Goal: Contribute content: Add original content to the website for others to see

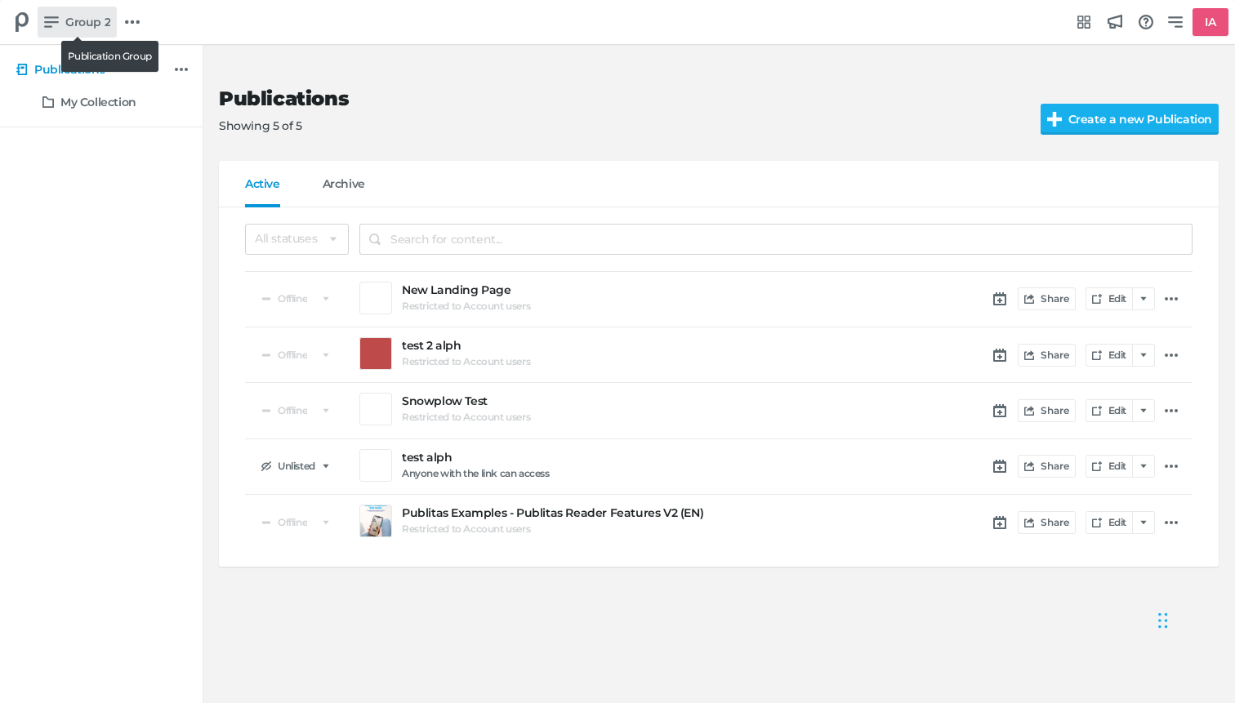
click at [76, 19] on span "Group 2" at bounding box center [87, 22] width 45 height 18
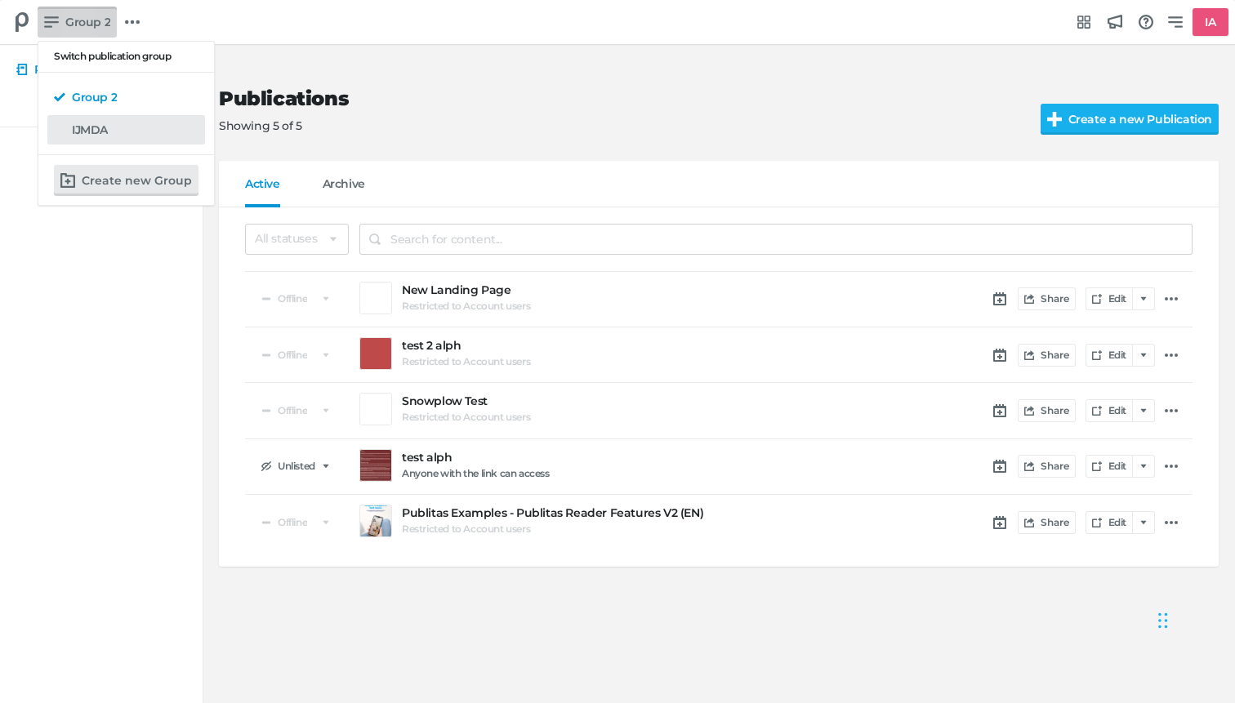
click at [141, 127] on div "IJMDA" at bounding box center [135, 130] width 127 height 16
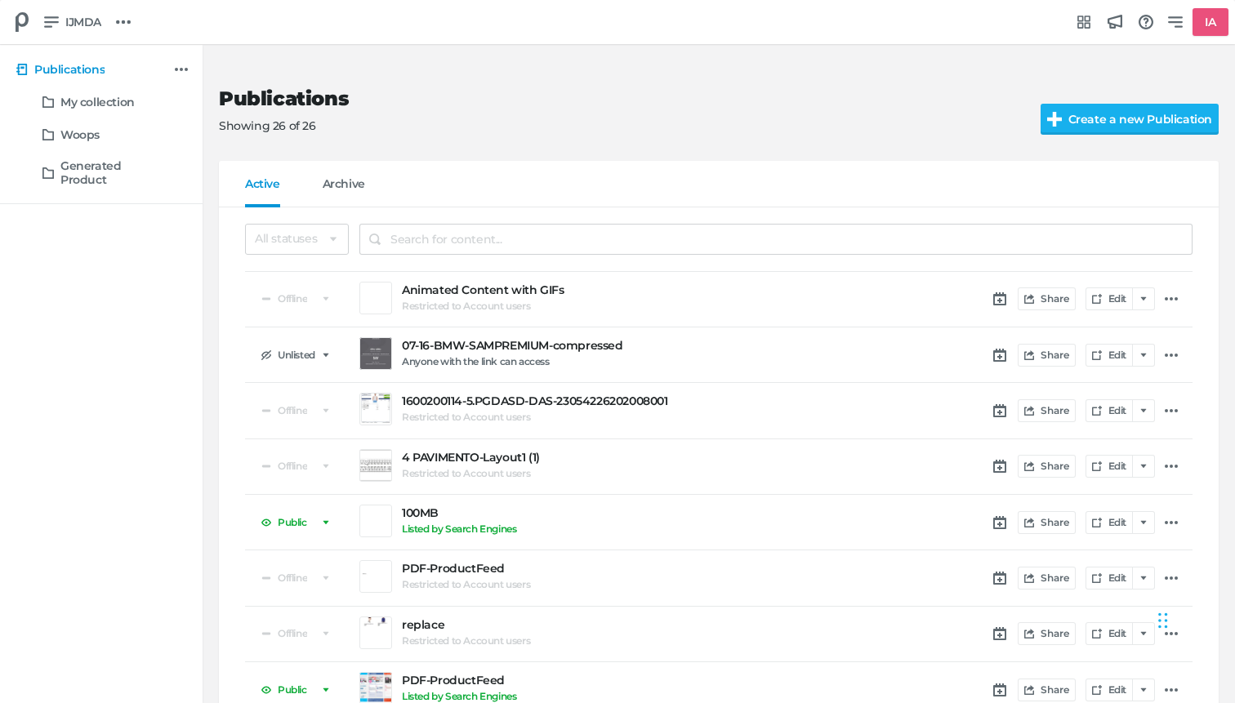
click at [585, 113] on div "Publications Showing 26 of 26" at bounding box center [616, 110] width 795 height 47
click at [827, 136] on div "Publications Showing 26 of 26 Create a new Publication" at bounding box center [718, 111] width 999 height 100
click at [1094, 118] on input "Create a new Publication" at bounding box center [1147, 119] width 214 height 31
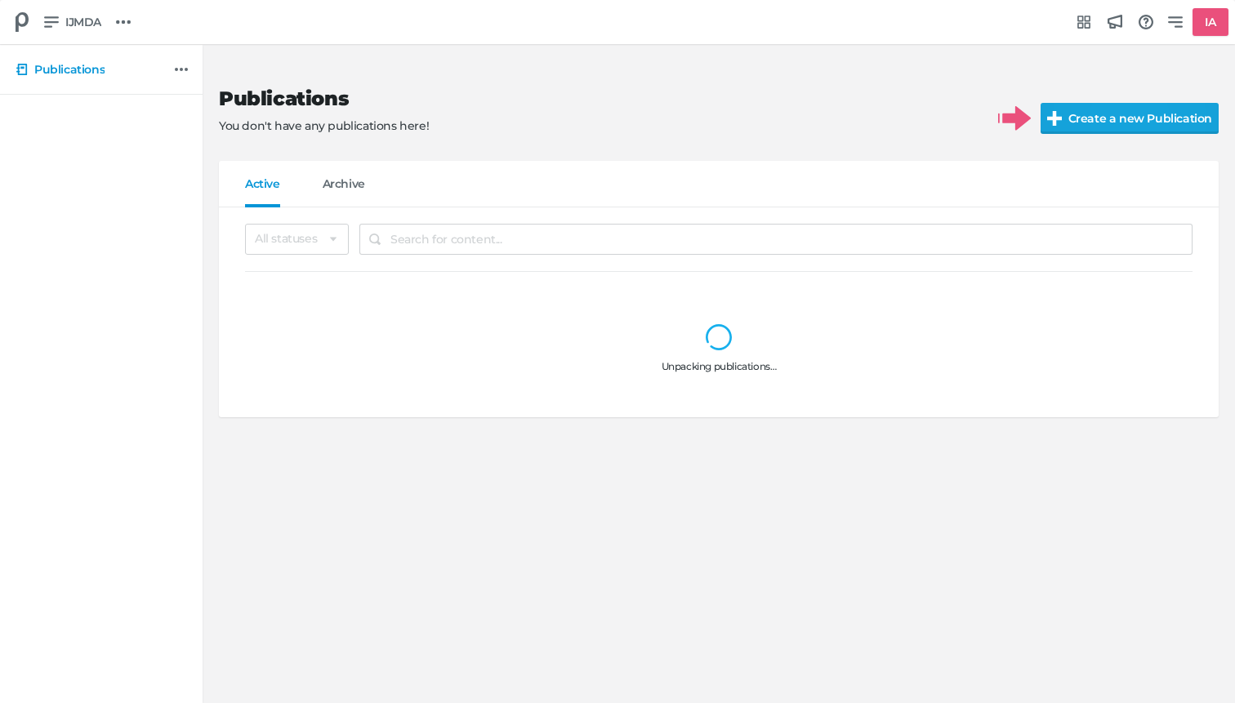
click at [1100, 123] on input "Create a new Publication" at bounding box center [1147, 118] width 214 height 31
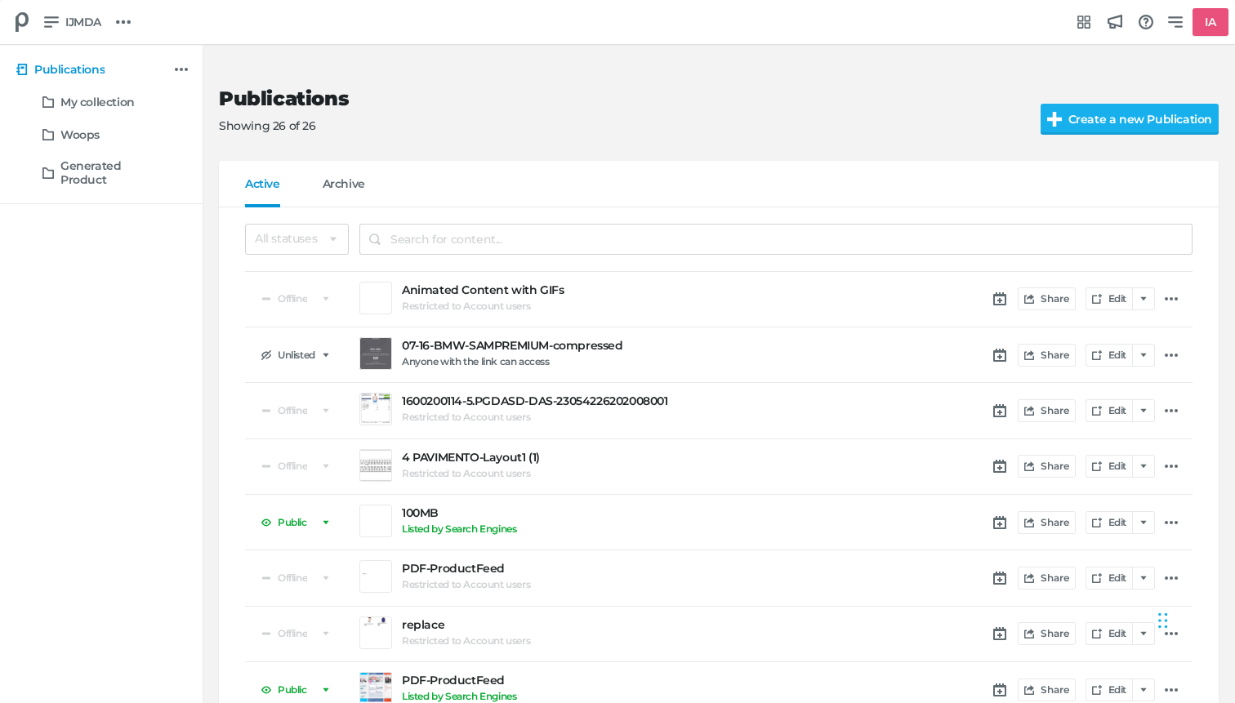
click at [1013, 71] on div "Publications Showing 26 of 26 Create a new Publication" at bounding box center [718, 111] width 999 height 100
click at [1128, 115] on input "Create a new Publication" at bounding box center [1147, 119] width 214 height 31
click at [827, 153] on div "Publications Showing 26 of 26 Create a new Publication" at bounding box center [718, 111] width 999 height 100
click at [1101, 114] on input "Create a new Publication" at bounding box center [1147, 119] width 214 height 31
click at [1174, 115] on input "Create a new Publication" at bounding box center [1147, 119] width 214 height 31
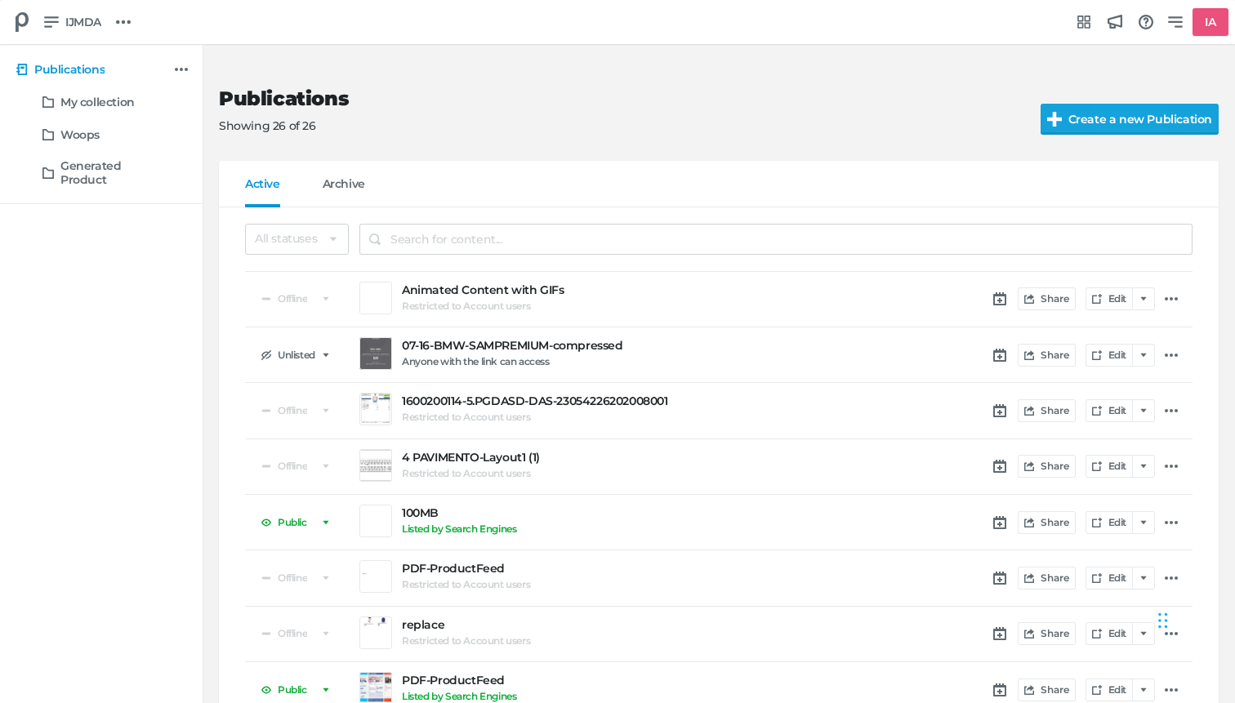
click at [1138, 122] on input "Create a new Publication" at bounding box center [1147, 119] width 214 height 31
click at [1198, 16] on h5 "IA" at bounding box center [1210, 22] width 24 height 27
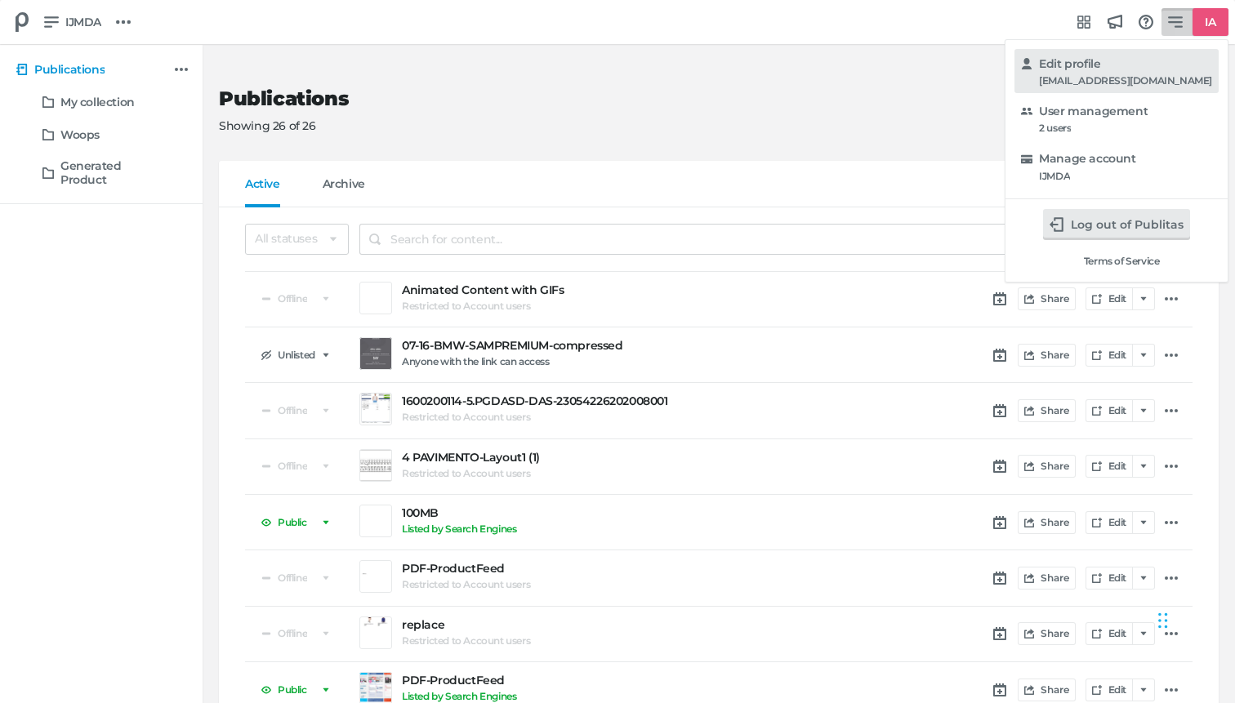
click at [1150, 67] on div "Edit profile" at bounding box center [1125, 64] width 173 height 16
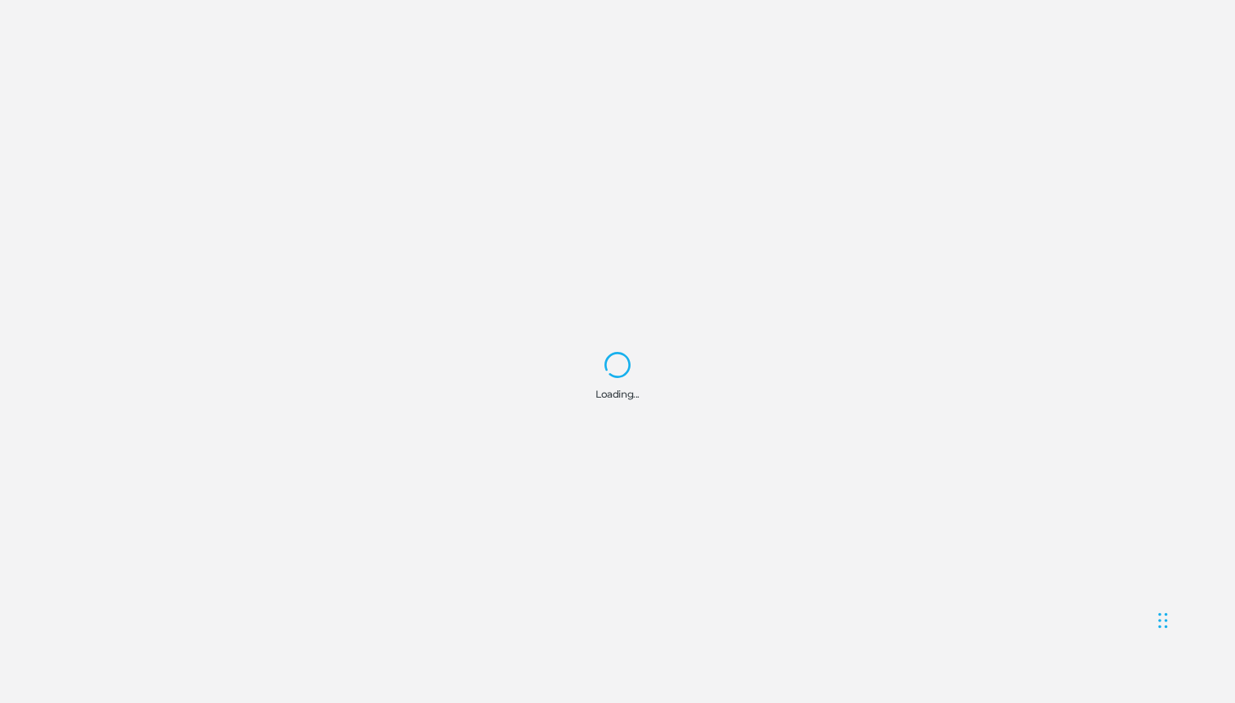
select select "Europe/Amsterdam"
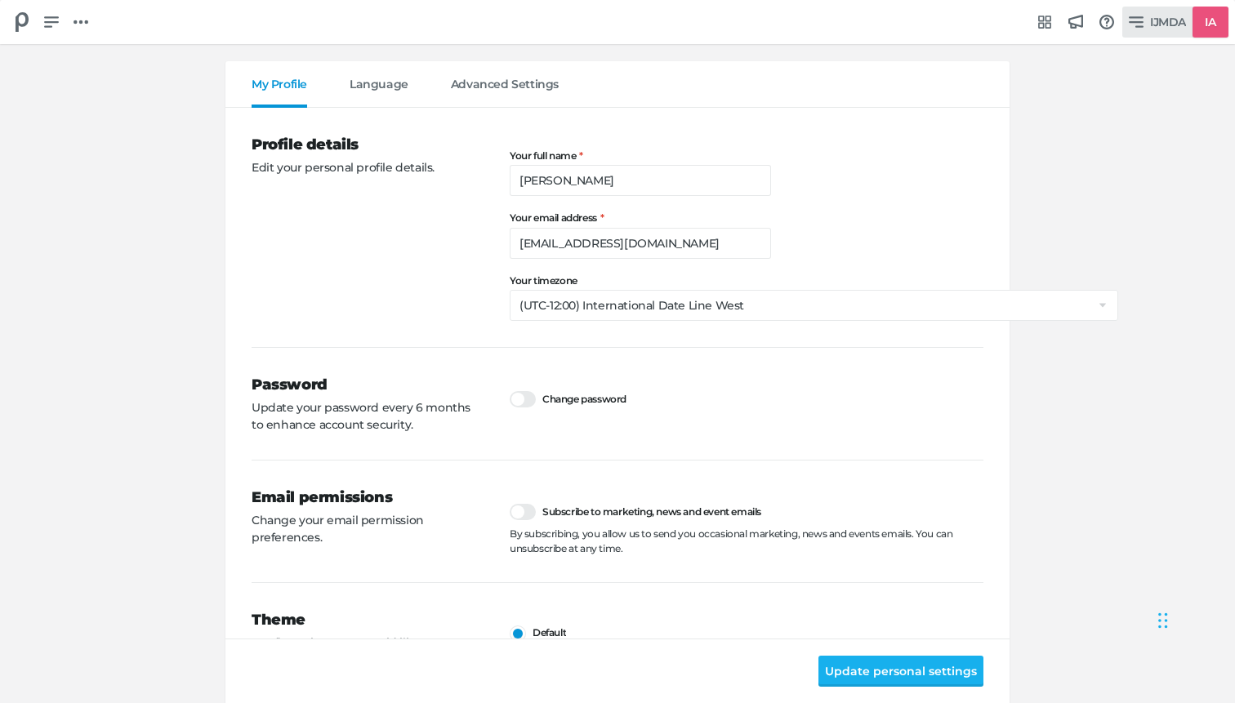
click at [1198, 12] on h5 "IA" at bounding box center [1210, 22] width 24 height 27
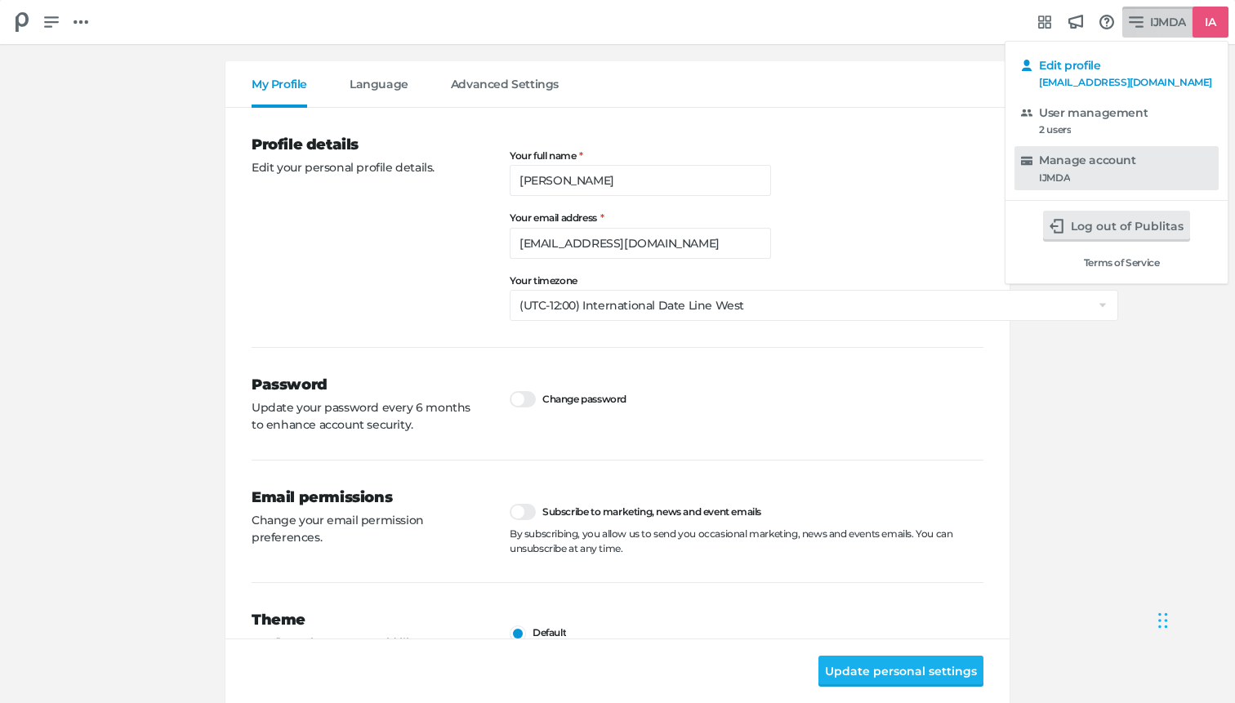
click at [1135, 161] on h5 "Manage account" at bounding box center [1087, 161] width 96 height 14
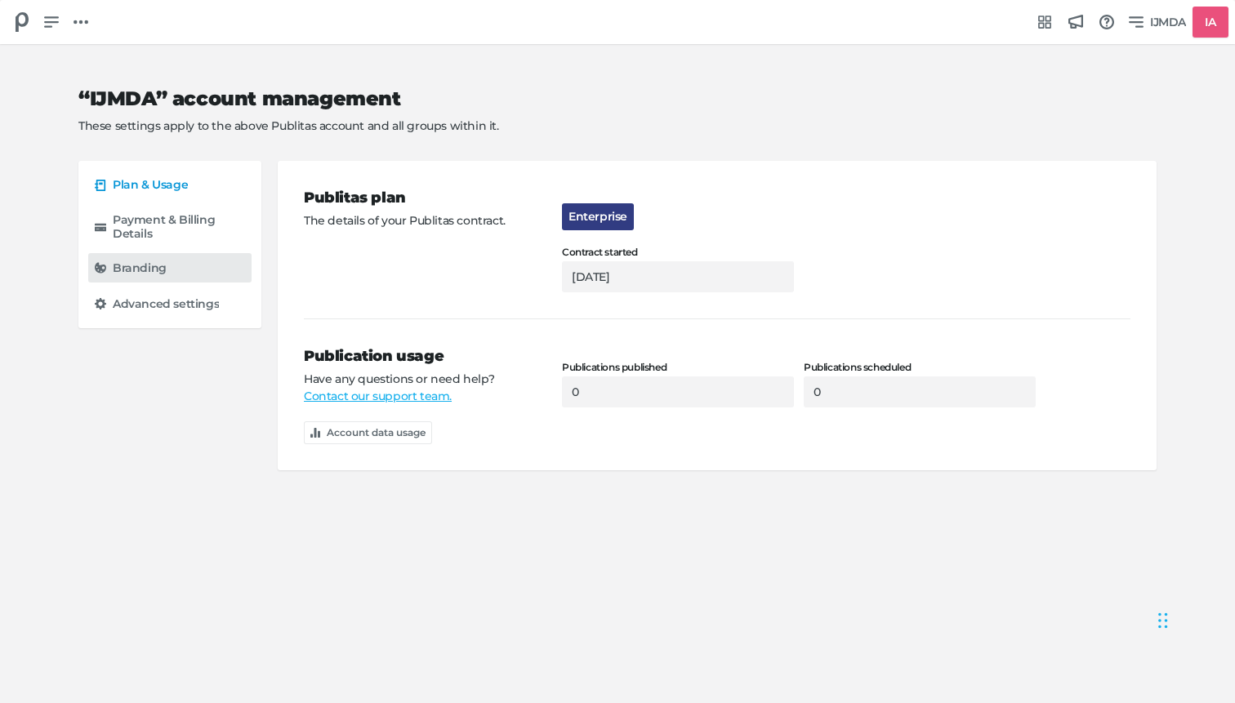
click at [154, 256] on link "Branding" at bounding box center [169, 267] width 163 height 29
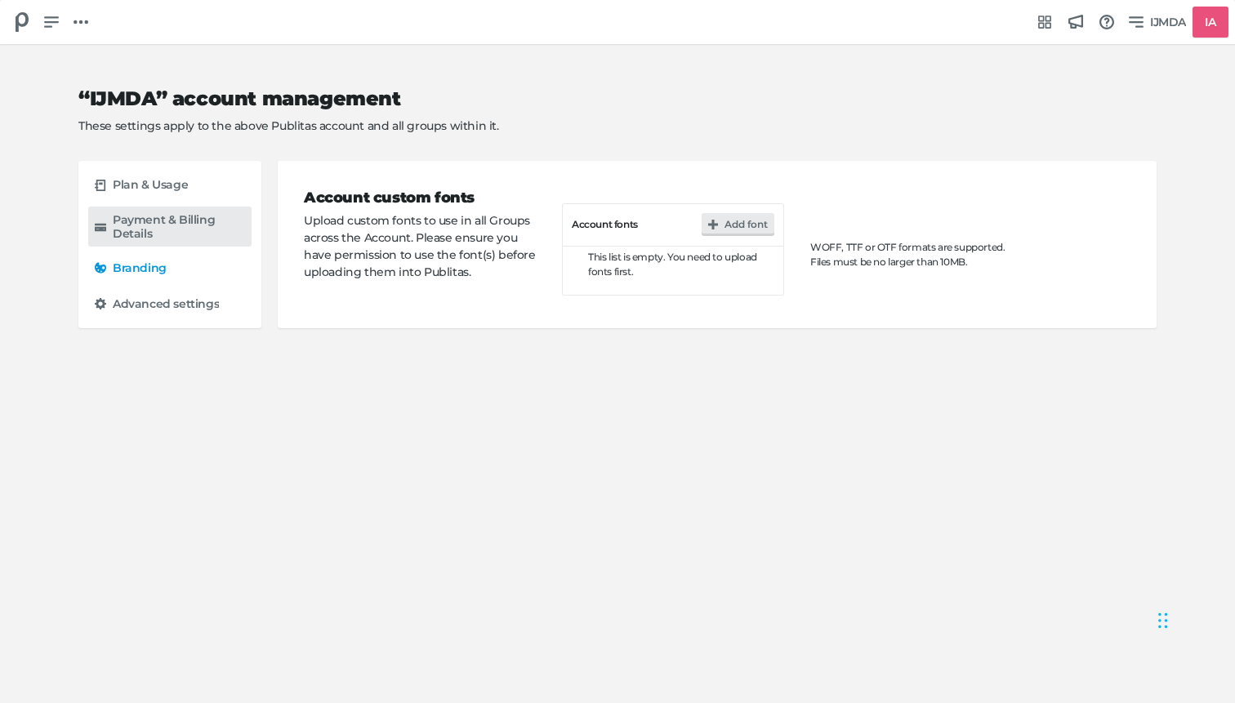
click at [155, 227] on h5 "Payment & Billing Details" at bounding box center [179, 227] width 132 height 28
select select "BR"
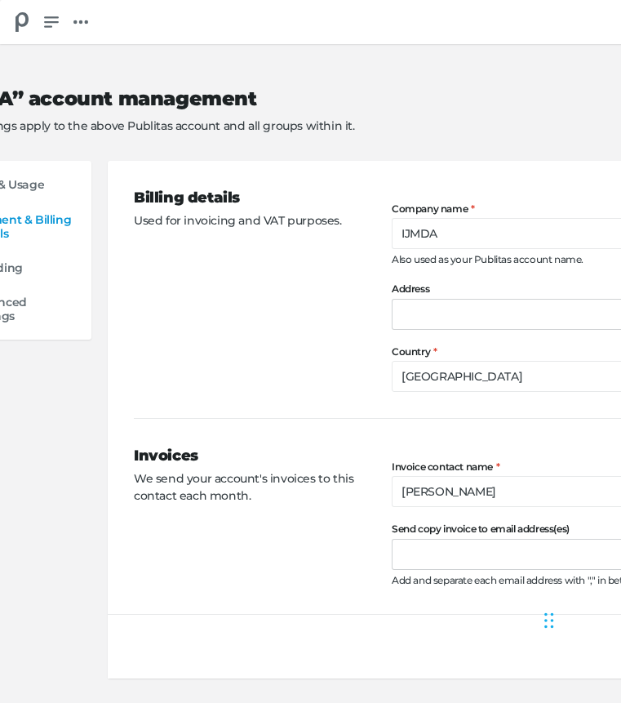
scroll to position [0, 352]
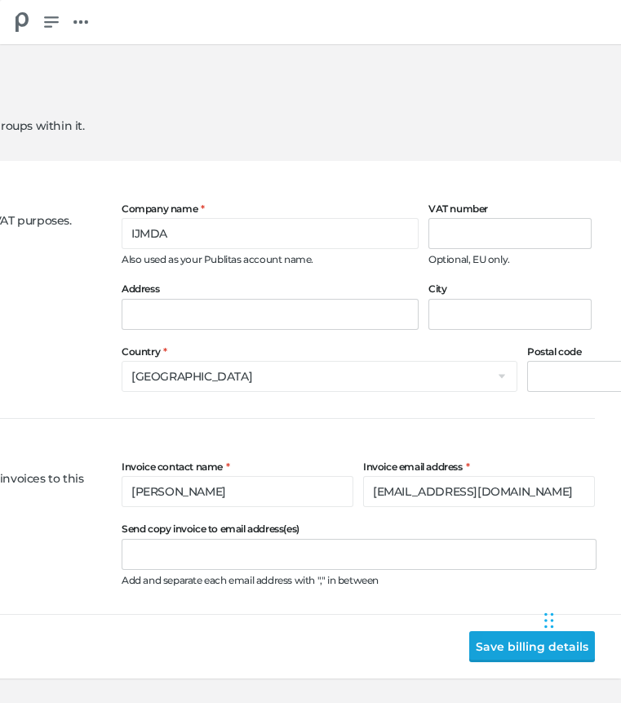
click at [501, 645] on button "Save billing details" at bounding box center [533, 646] width 126 height 31
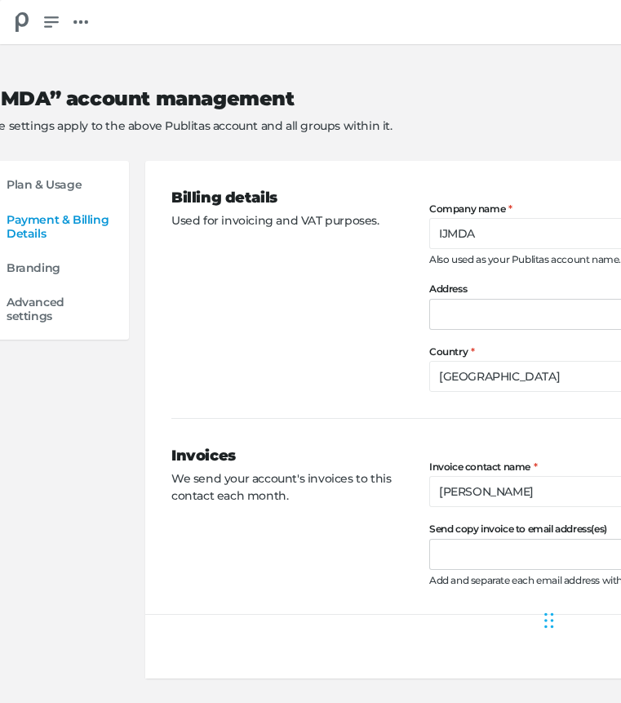
scroll to position [0, 0]
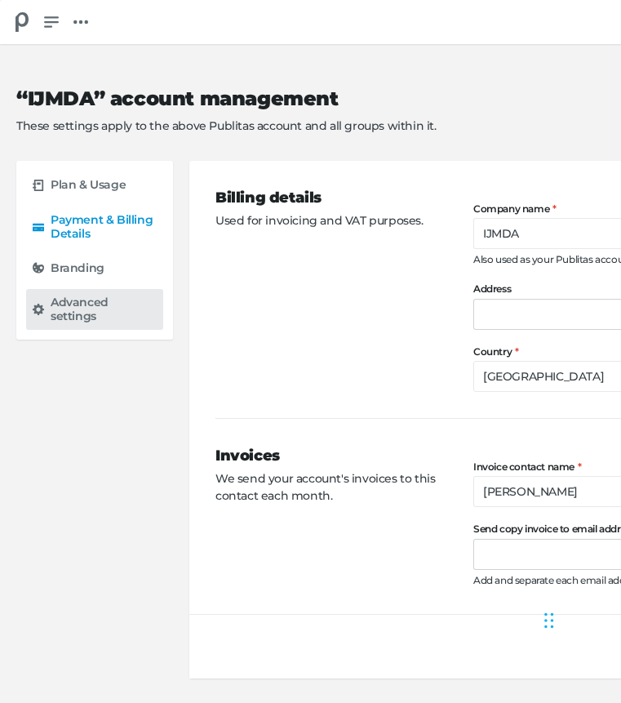
click at [89, 303] on h5 "Advanced settings" at bounding box center [104, 310] width 106 height 28
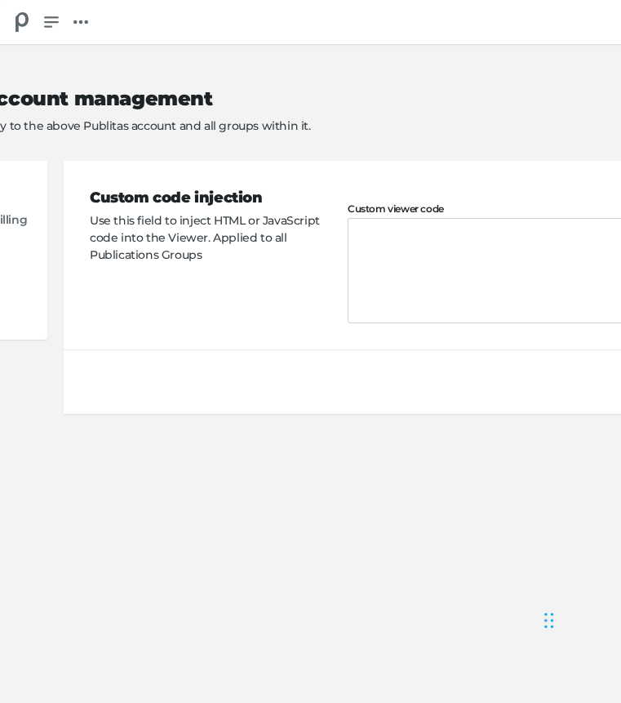
scroll to position [0, 352]
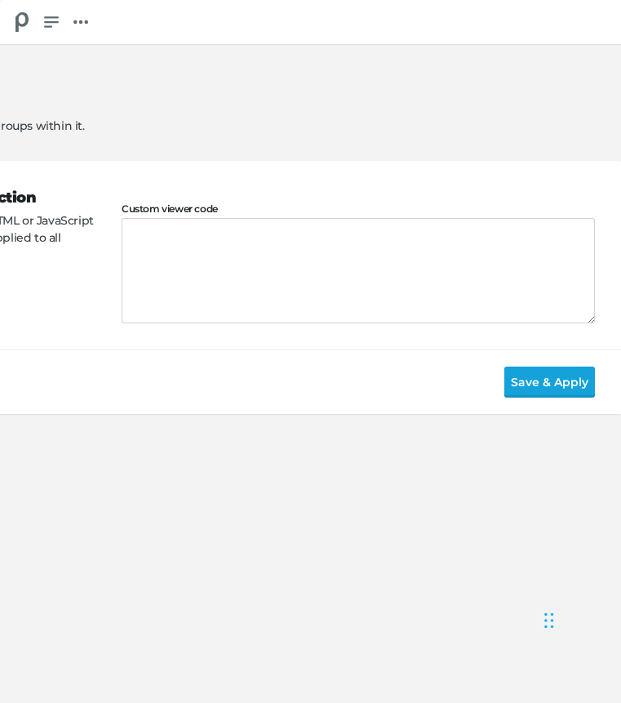
click at [537, 387] on button "Save & Apply" at bounding box center [550, 382] width 91 height 31
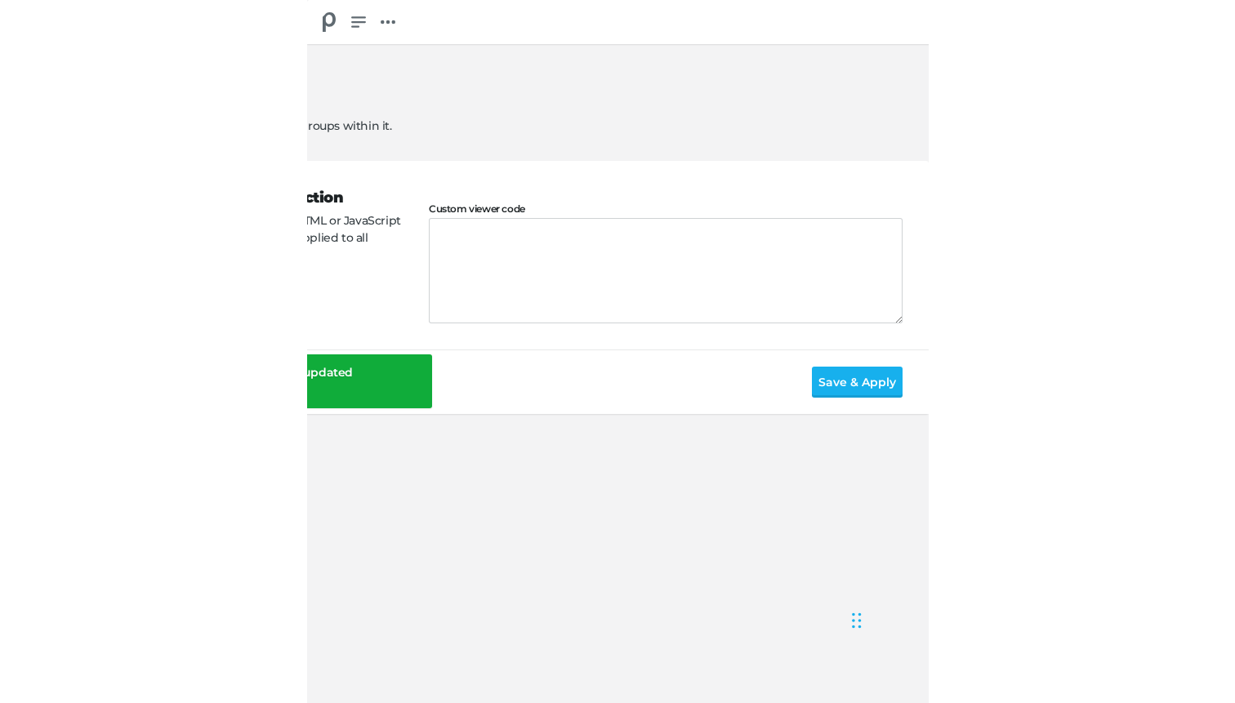
scroll to position [0, 0]
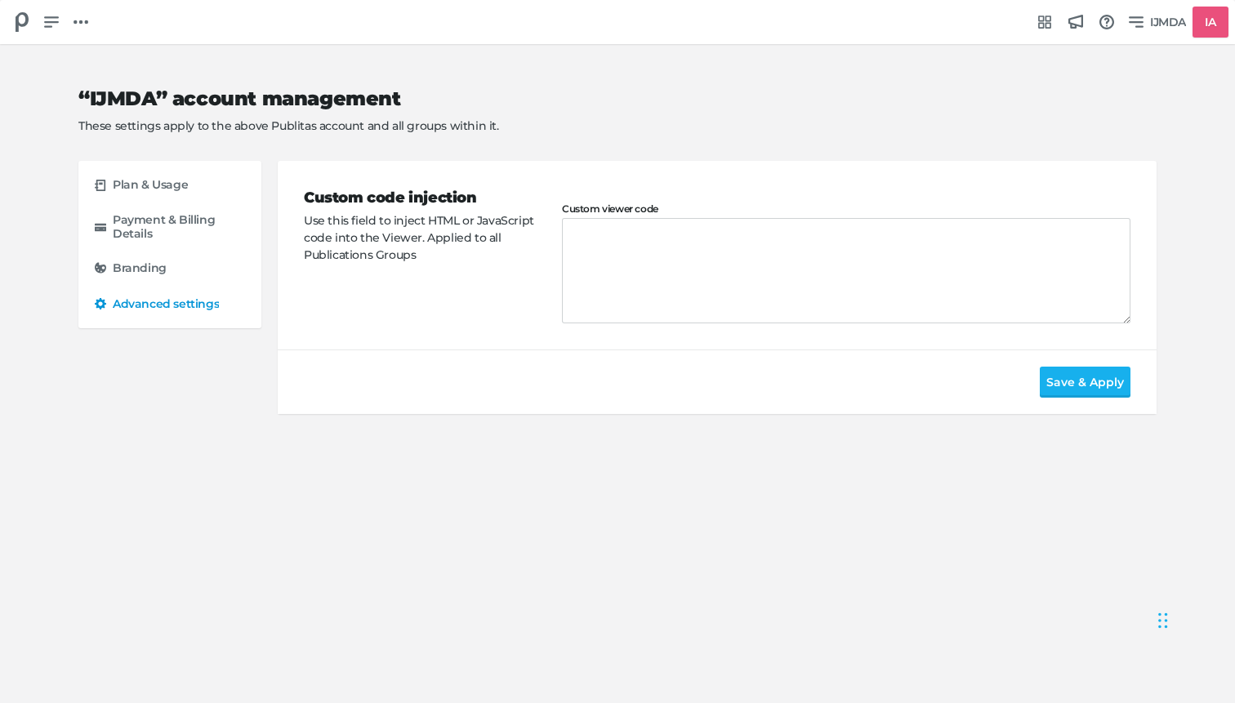
click at [879, 100] on h2 "“IJMDA” account management" at bounding box center [604, 99] width 1052 height 24
click at [20, 30] on icon at bounding box center [22, 22] width 20 height 20
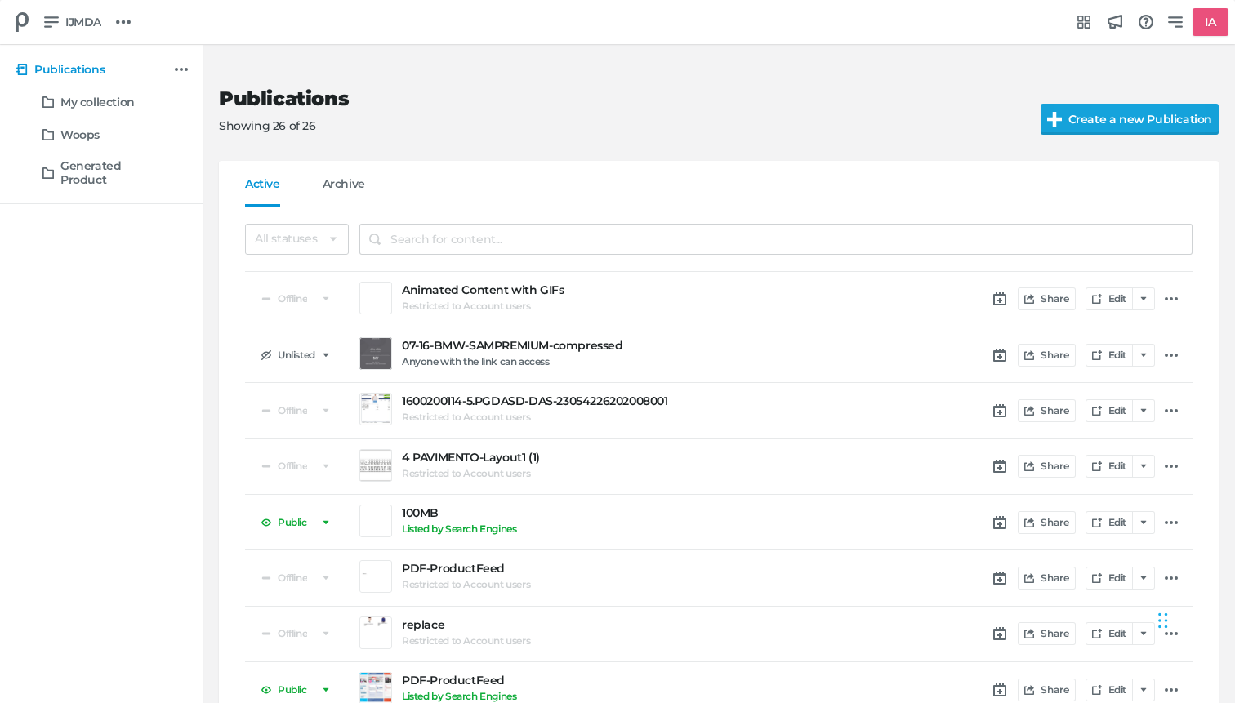
click at [1142, 119] on input "Create a new Publication" at bounding box center [1147, 119] width 214 height 31
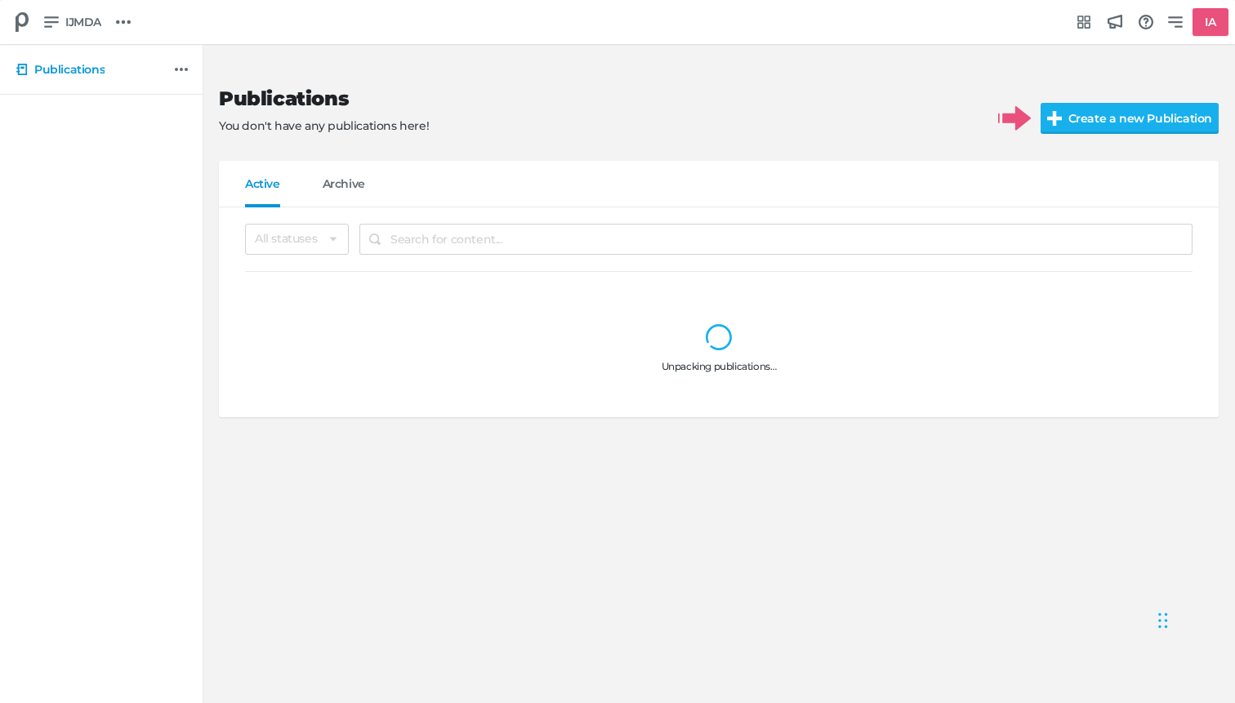
click at [1097, 119] on input "Create a new Publication" at bounding box center [1147, 118] width 214 height 31
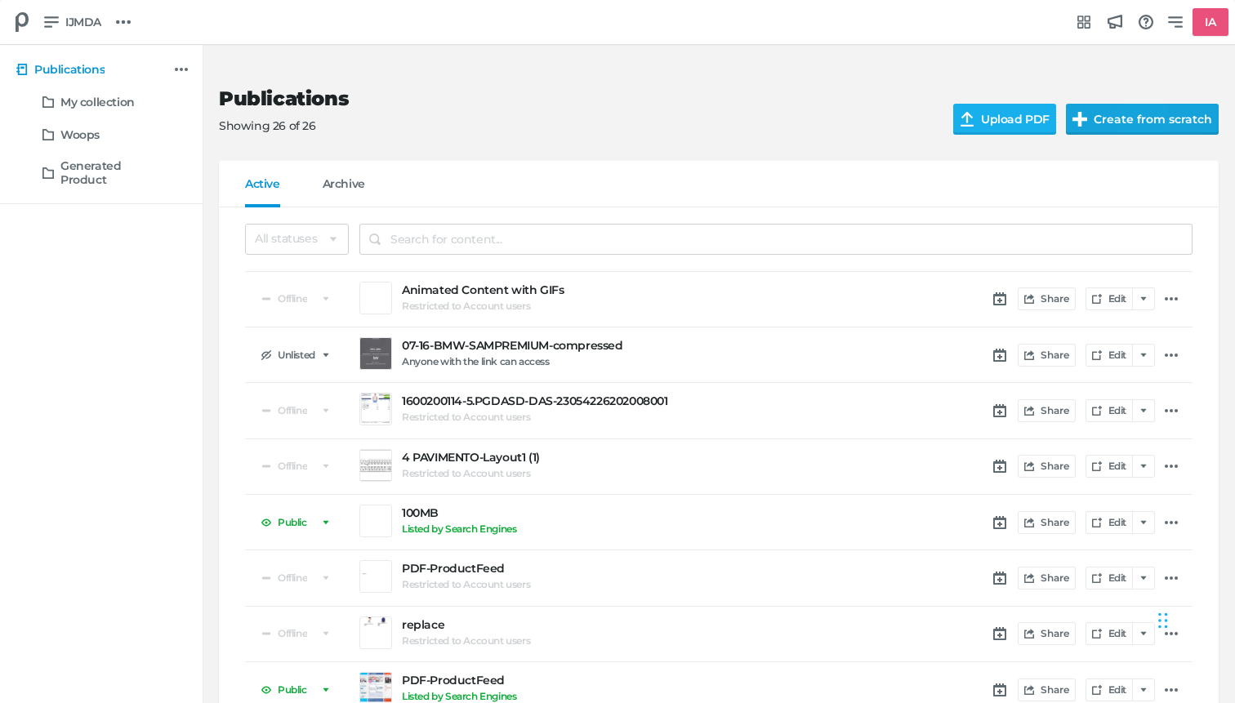
click at [1128, 120] on button "Create from scratch" at bounding box center [1142, 119] width 153 height 31
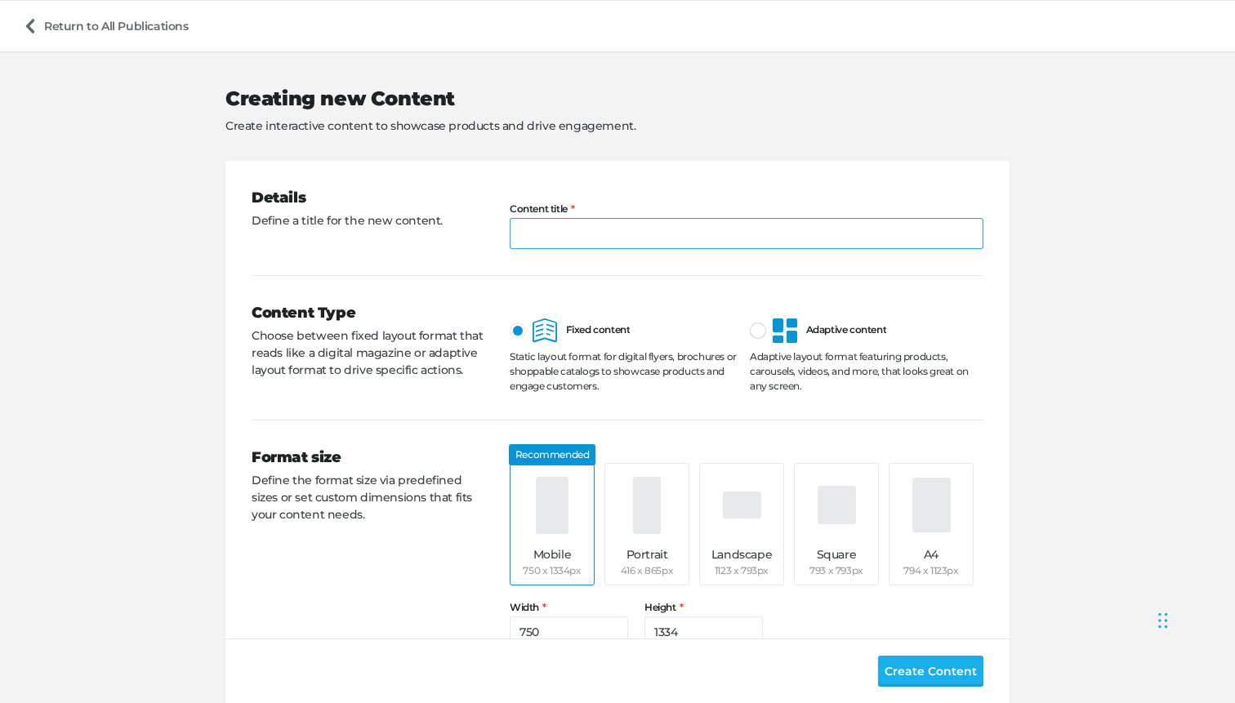
click at [683, 232] on input "Content title" at bounding box center [747, 233] width 474 height 31
click at [852, 336] on span "Adaptive content" at bounding box center [828, 330] width 113 height 24
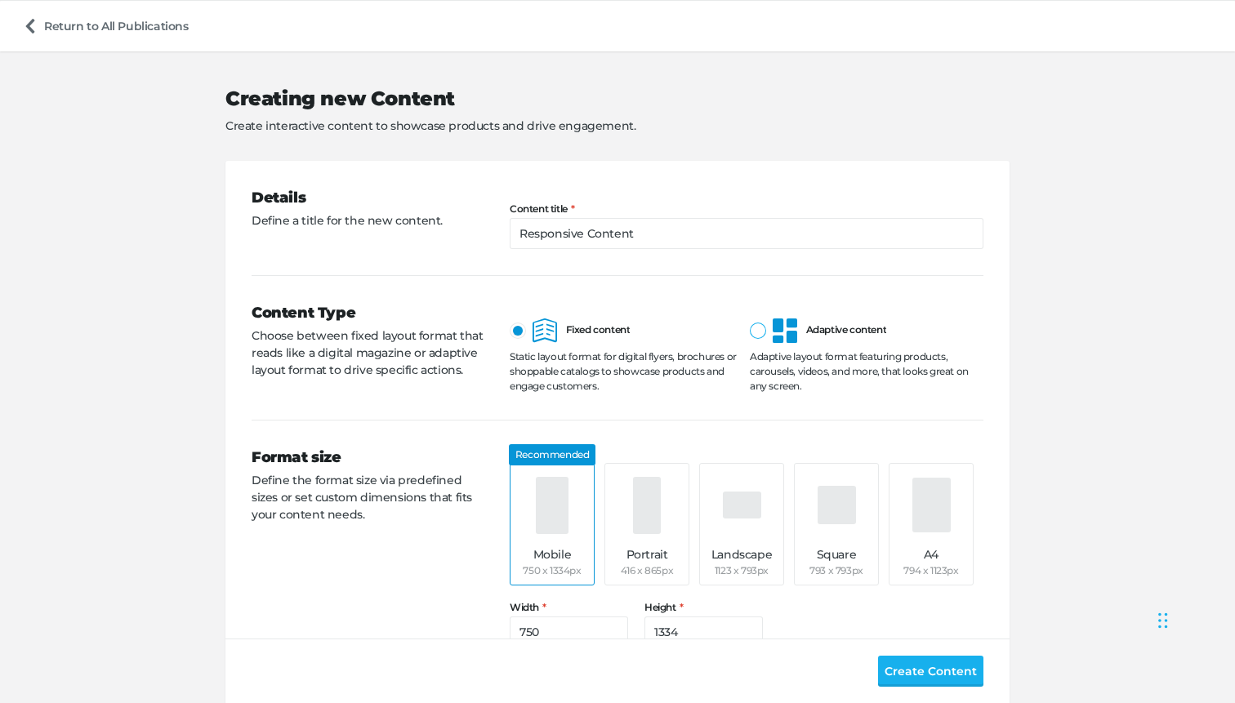
click at [750, 318] on input "Adaptive content" at bounding box center [750, 318] width 0 height 0
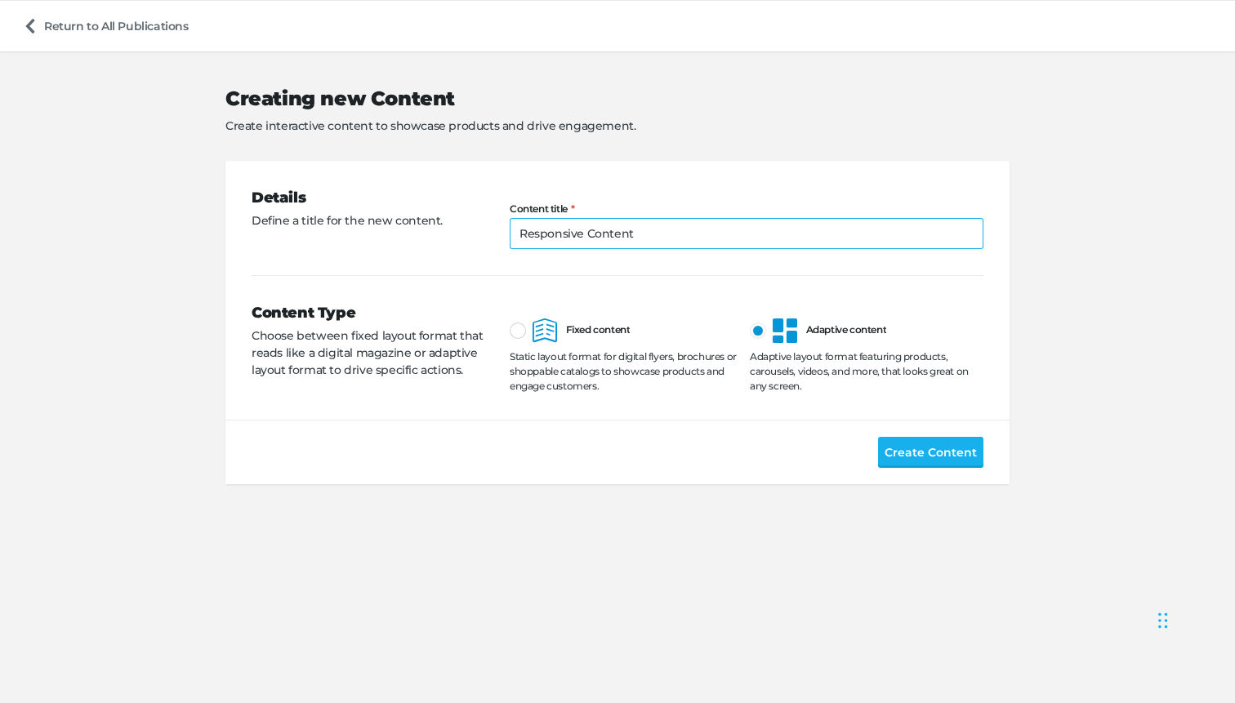
click at [539, 238] on input "Responsive Content" at bounding box center [747, 233] width 474 height 31
type input "Adaptive Content"
click at [928, 448] on span "Create Content" at bounding box center [930, 452] width 92 height 18
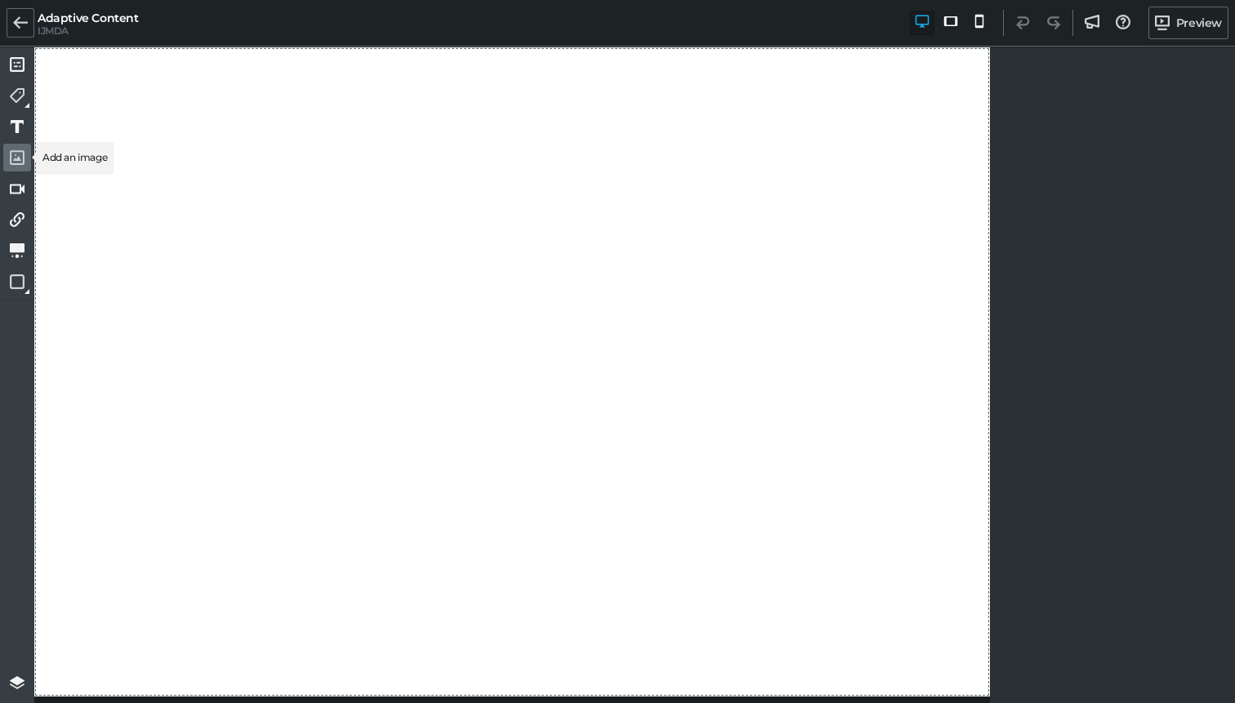
click at [11, 154] on icon at bounding box center [17, 157] width 15 height 15
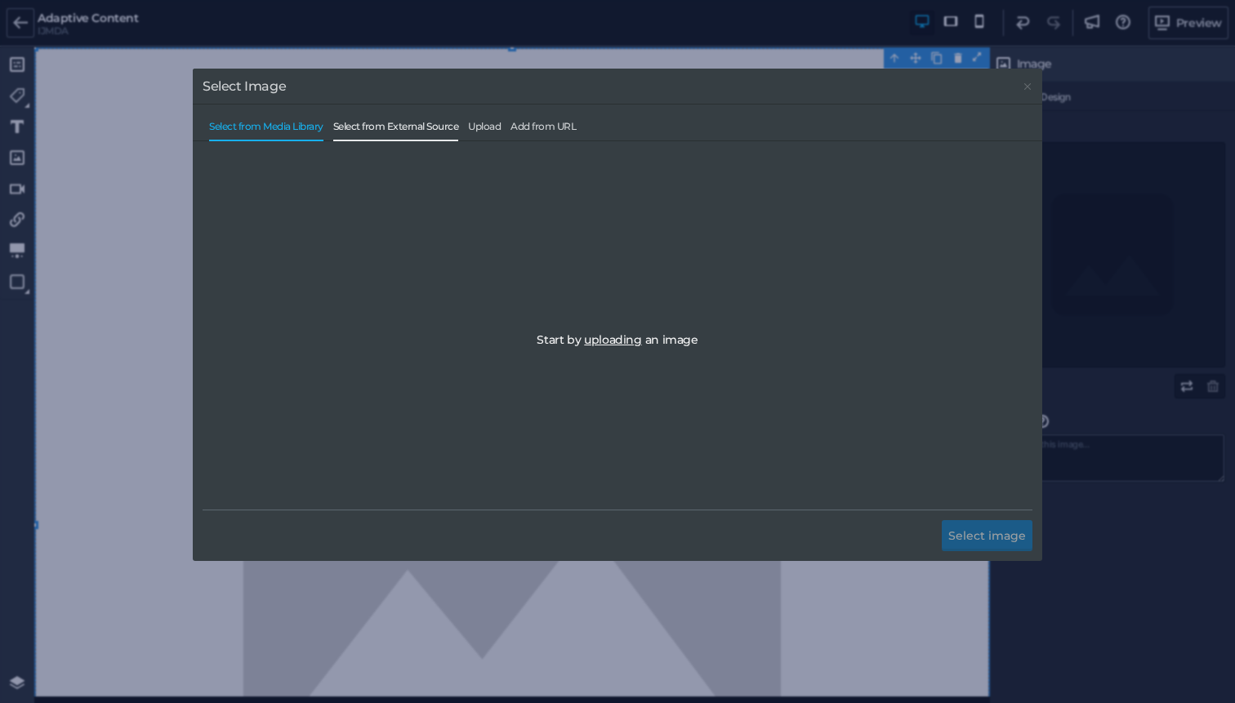
click at [394, 124] on span "Select from External Source" at bounding box center [396, 131] width 126 height 20
click at [492, 126] on span "Upload" at bounding box center [484, 131] width 33 height 20
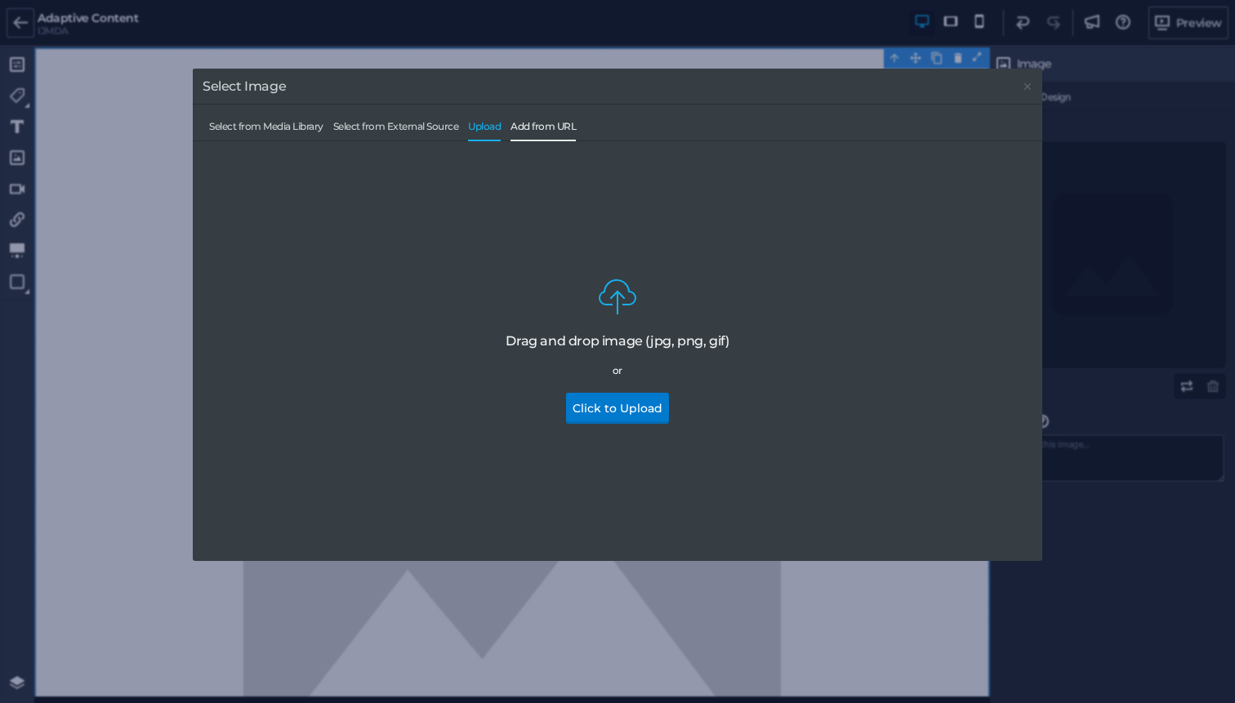
click at [542, 127] on span "Add from URL" at bounding box center [542, 131] width 65 height 20
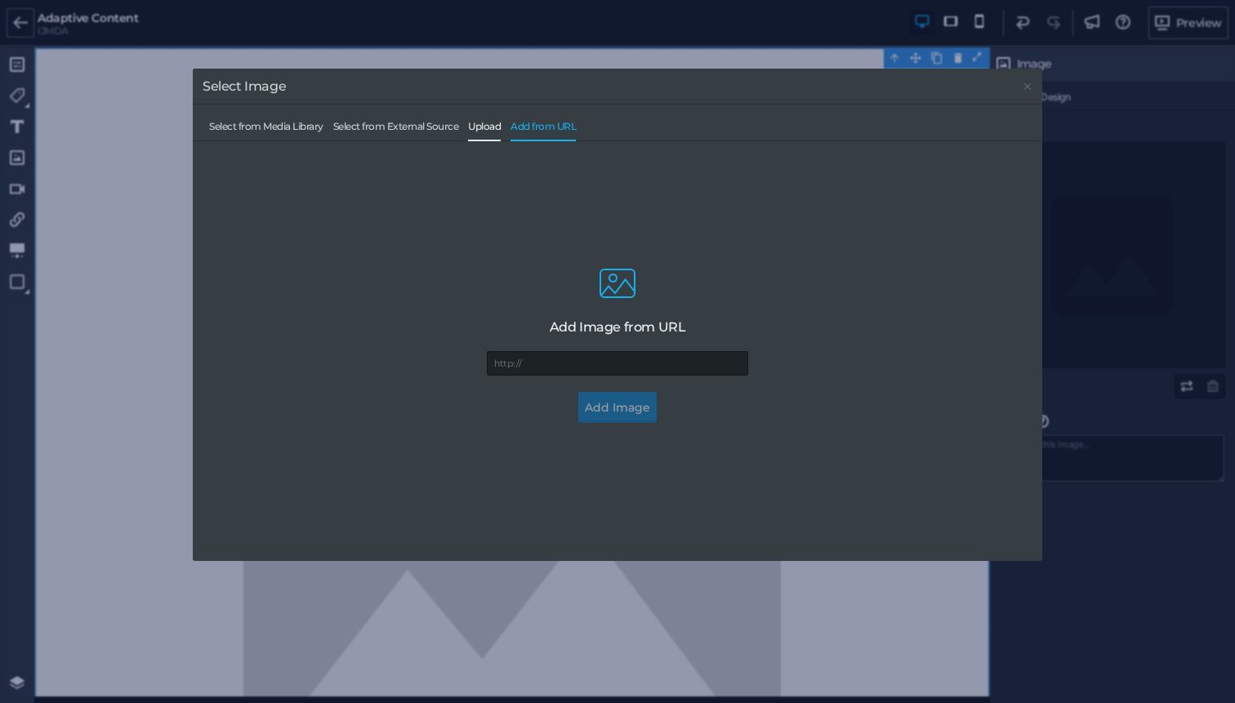
click at [494, 127] on span "Upload" at bounding box center [484, 131] width 33 height 20
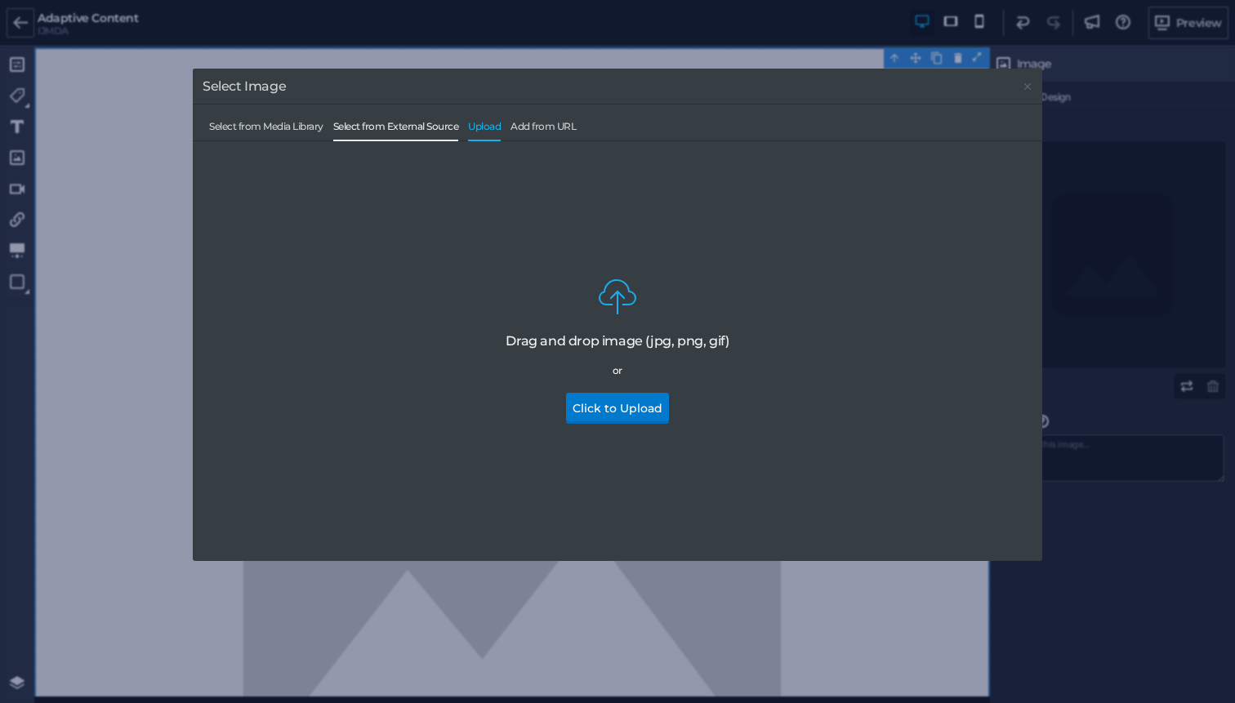
click at [385, 127] on span "Select from External Source" at bounding box center [396, 131] width 126 height 20
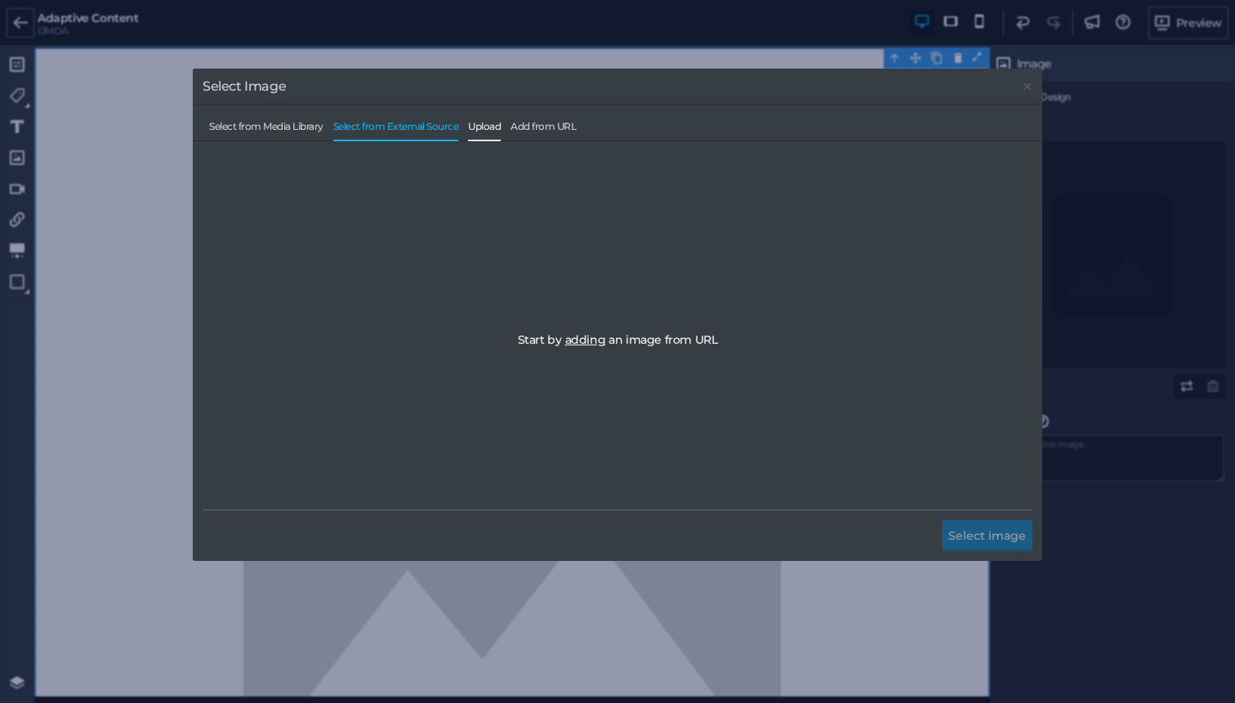
click at [483, 133] on span "Upload" at bounding box center [484, 131] width 33 height 20
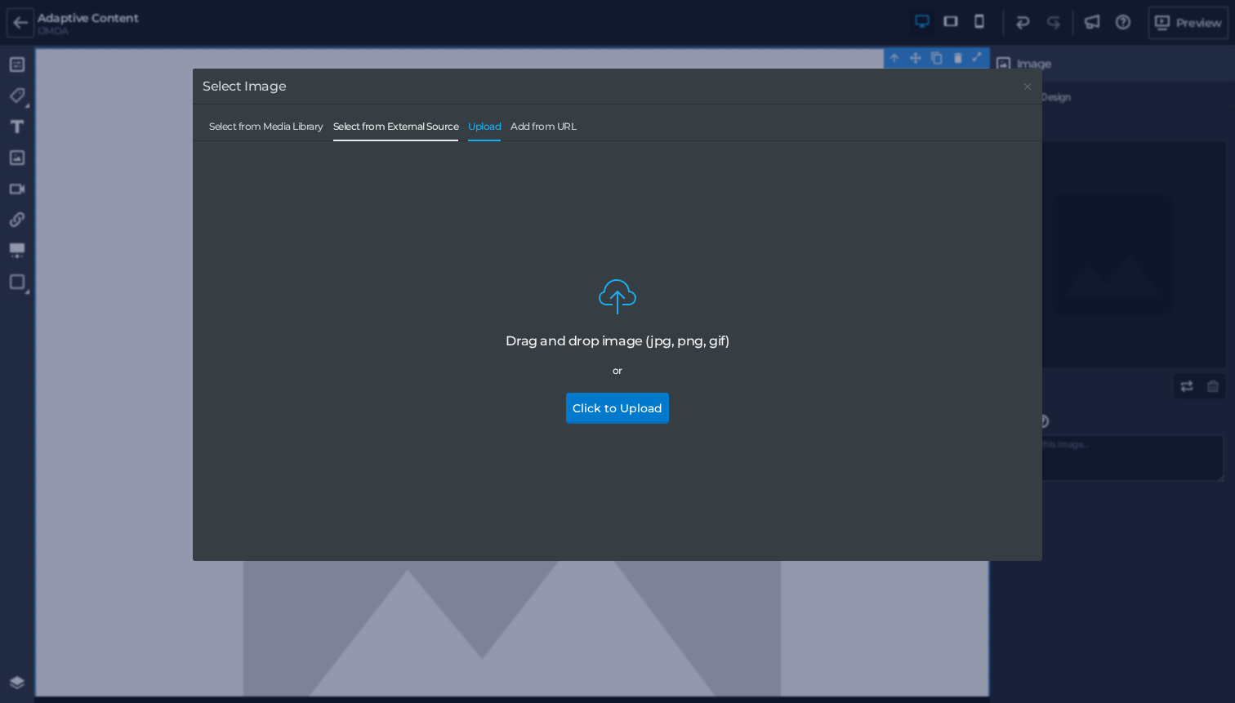
click at [370, 131] on span "Select from External Source" at bounding box center [396, 131] width 126 height 20
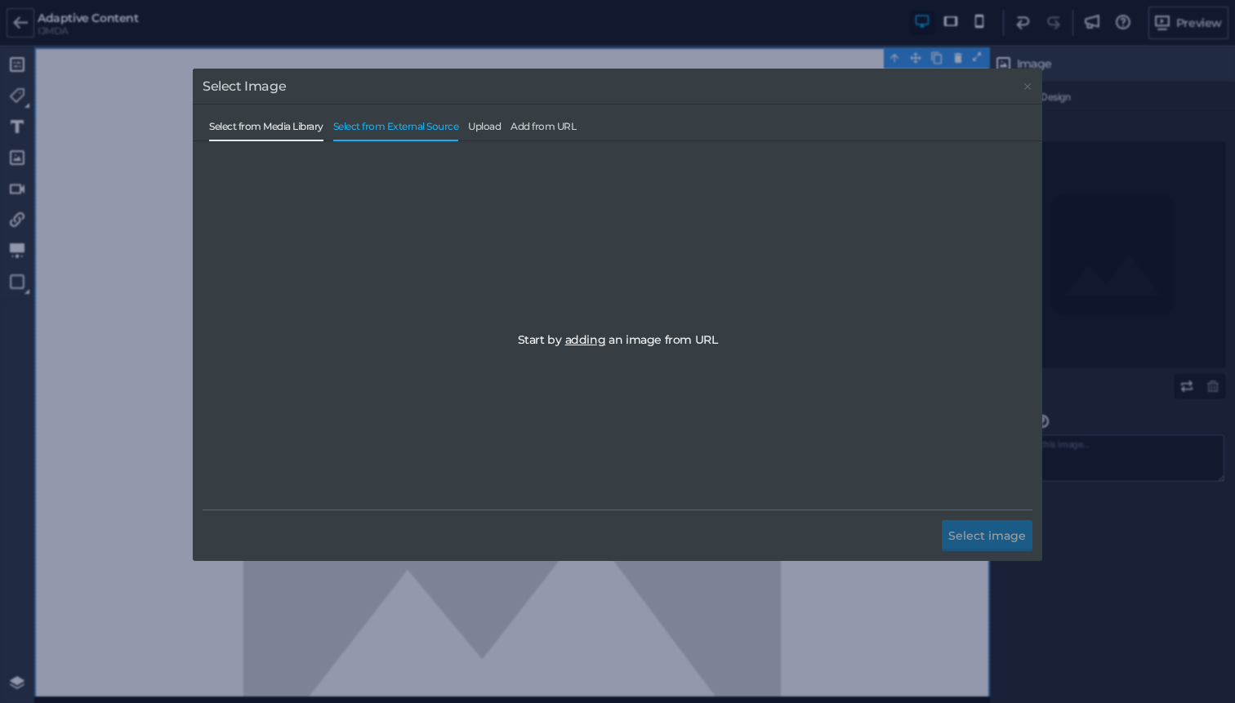
click at [249, 123] on span "Select from Media Library" at bounding box center [266, 131] width 114 height 20
click at [393, 123] on span "Select from External Source" at bounding box center [396, 131] width 126 height 20
click at [487, 123] on span "Upload" at bounding box center [484, 131] width 33 height 20
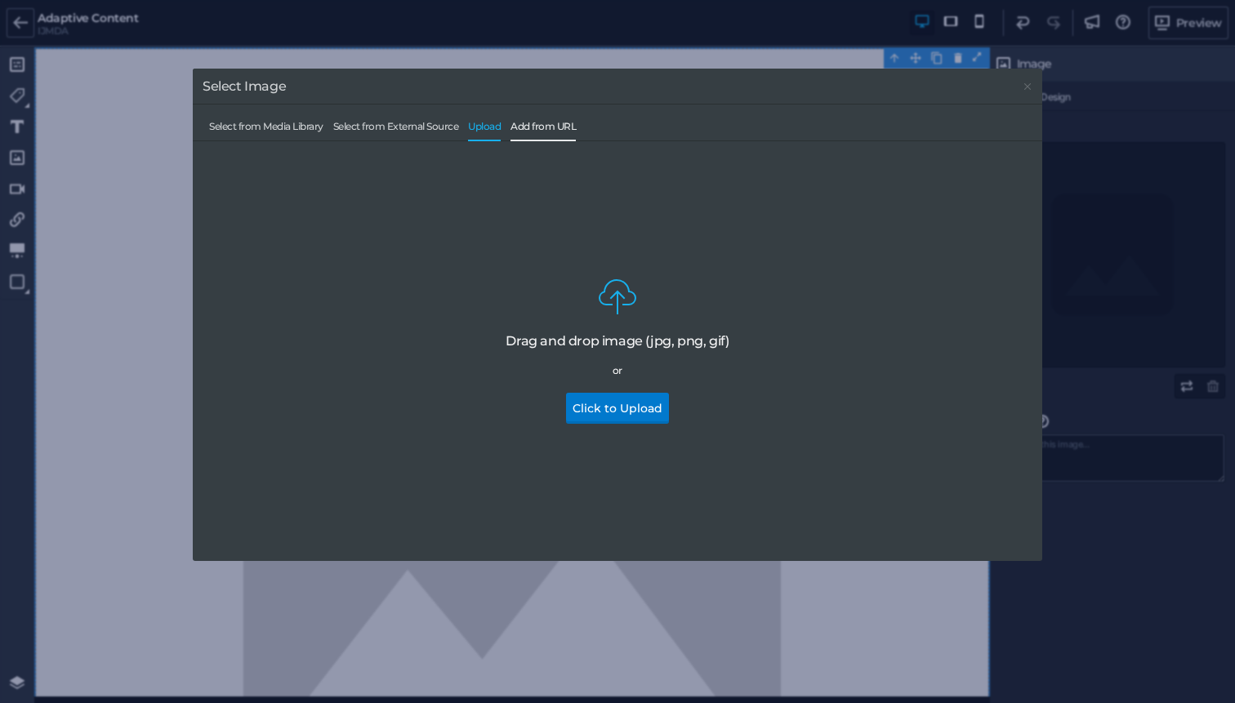
click at [532, 124] on span "Add from URL" at bounding box center [542, 131] width 65 height 20
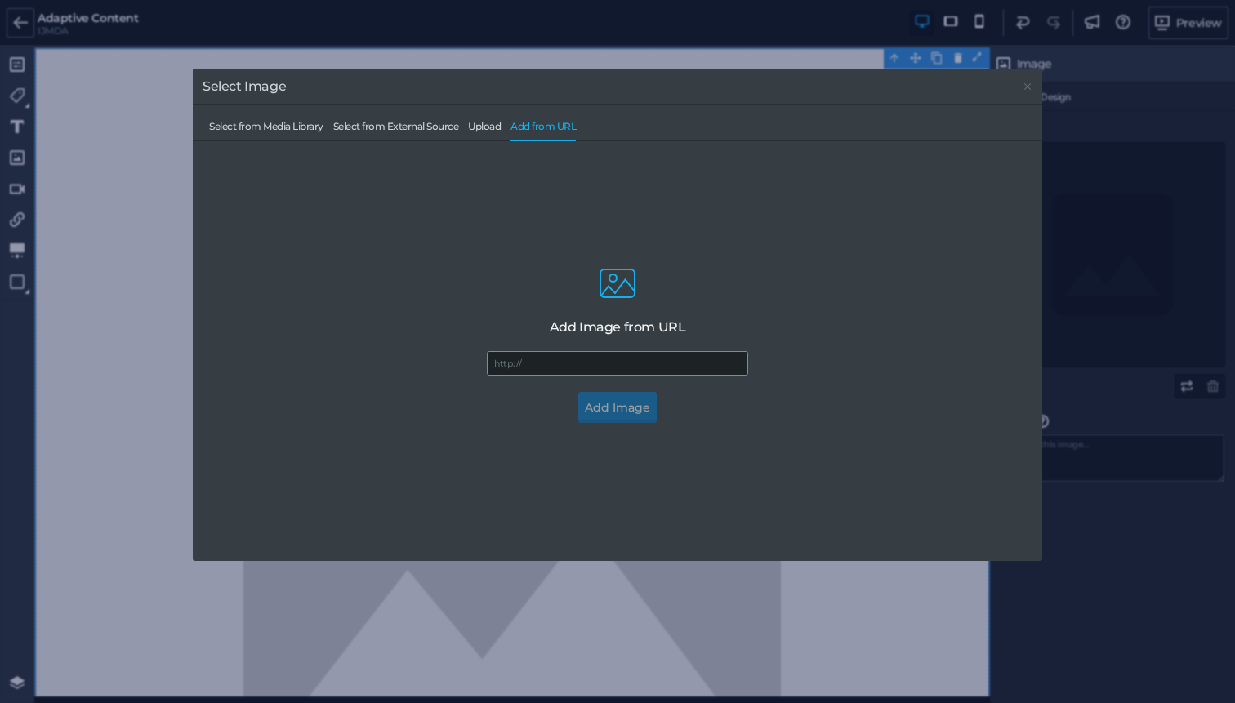
click at [630, 366] on input "url" at bounding box center [617, 363] width 261 height 24
click at [1029, 86] on icon at bounding box center [1027, 86] width 13 height 7
